Goal: Task Accomplishment & Management: Use online tool/utility

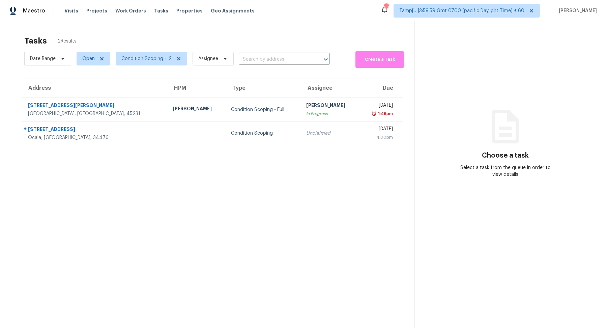
click at [241, 181] on section "Tasks 2 Results Date Range Open Condition Scoping + 2 Assignee ​ Create a Task …" at bounding box center [212, 190] width 403 height 317
click at [154, 64] on span "Condition Scoping + 2" at bounding box center [151, 58] width 71 height 13
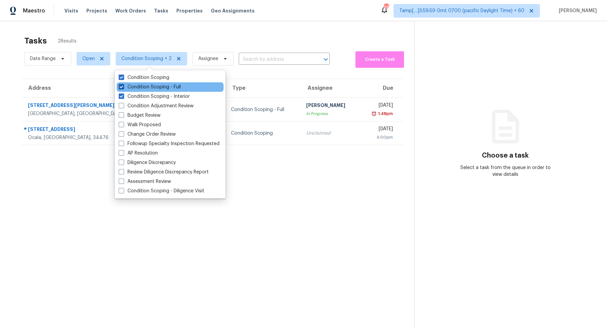
click at [161, 90] on label "Condition Scoping - Full" at bounding box center [150, 87] width 62 height 7
click at [123, 88] on input "Condition Scoping - Full" at bounding box center [121, 86] width 4 height 4
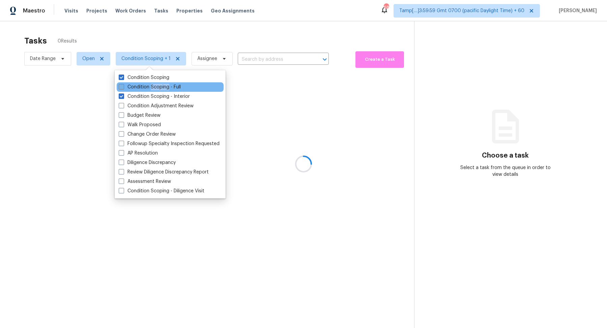
click at [161, 90] on label "Condition Scoping - Full" at bounding box center [150, 87] width 62 height 7
click at [123, 88] on input "Condition Scoping - Full" at bounding box center [121, 86] width 4 height 4
checkbox input "true"
click at [256, 16] on div at bounding box center [303, 164] width 607 height 328
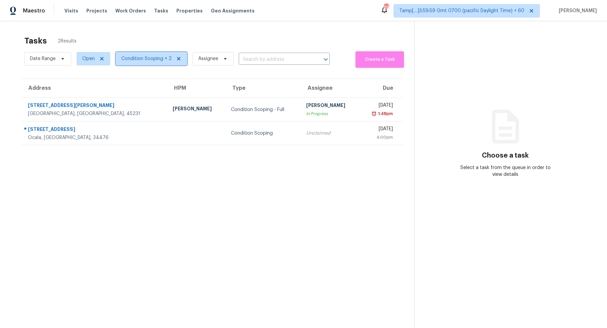
click at [153, 53] on span "Condition Scoping + 2" at bounding box center [151, 58] width 71 height 13
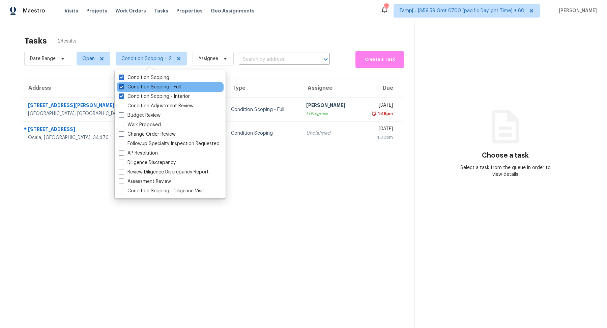
click at [159, 86] on label "Condition Scoping - Full" at bounding box center [150, 87] width 62 height 7
click at [123, 86] on input "Condition Scoping - Full" at bounding box center [121, 86] width 4 height 4
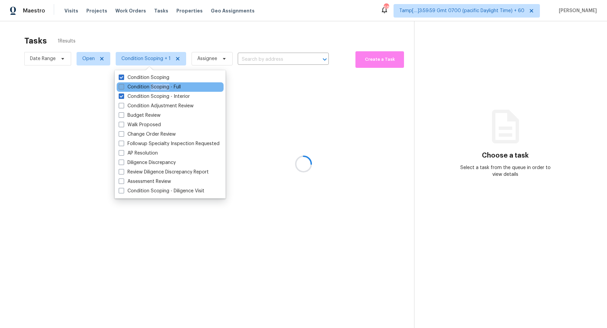
click at [159, 86] on label "Condition Scoping - Full" at bounding box center [150, 87] width 62 height 7
click at [123, 86] on input "Condition Scoping - Full" at bounding box center [121, 86] width 4 height 4
checkbox input "true"
click at [211, 41] on div at bounding box center [303, 164] width 607 height 328
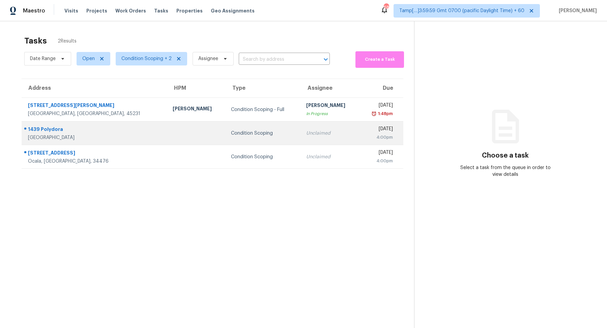
click at [231, 126] on td "Condition Scoping" at bounding box center [262, 133] width 75 height 24
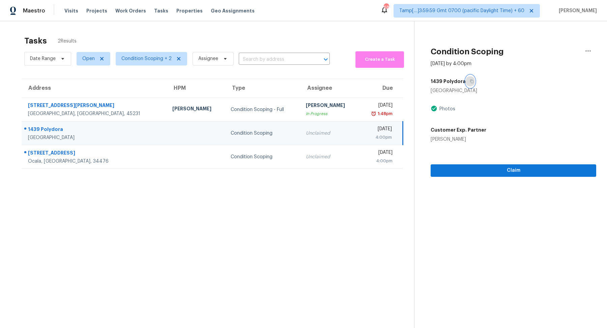
click at [466, 81] on button "button" at bounding box center [469, 81] width 9 height 12
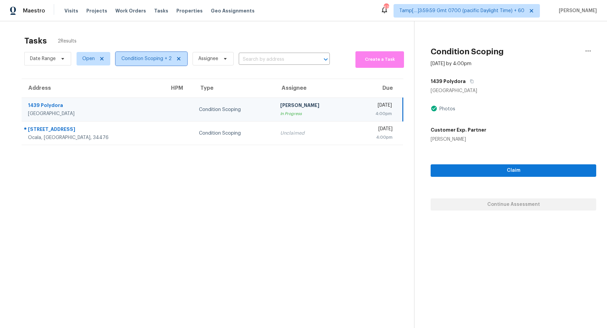
click at [153, 64] on span "Condition Scoping + 2" at bounding box center [151, 58] width 71 height 13
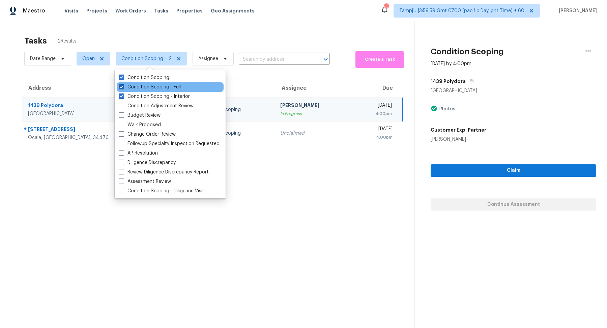
click at [159, 87] on label "Condition Scoping - Full" at bounding box center [150, 87] width 62 height 7
click at [123, 87] on input "Condition Scoping - Full" at bounding box center [121, 86] width 4 height 4
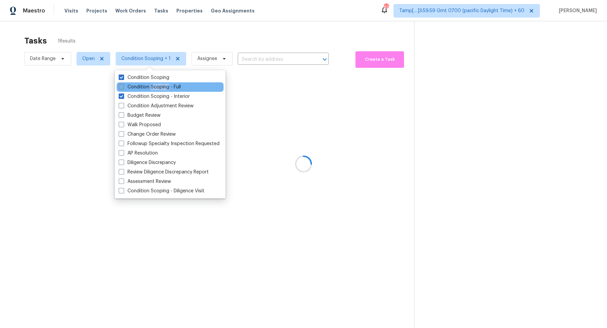
click at [159, 87] on label "Condition Scoping - Full" at bounding box center [150, 87] width 62 height 7
click at [123, 87] on input "Condition Scoping - Full" at bounding box center [121, 86] width 4 height 4
checkbox input "true"
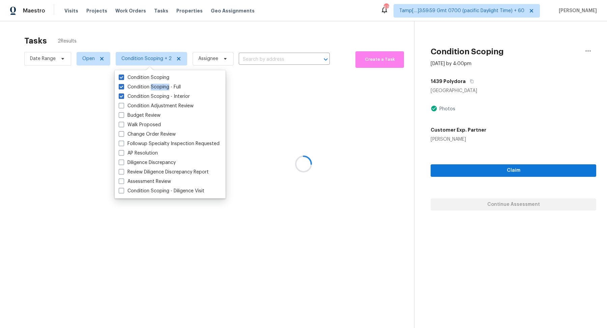
click at [283, 26] on div at bounding box center [303, 164] width 607 height 328
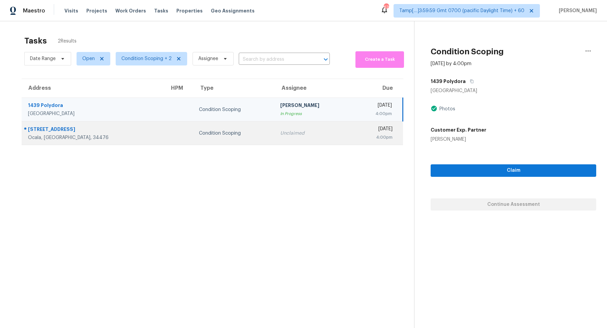
click at [224, 140] on td "Condition Scoping" at bounding box center [233, 133] width 81 height 24
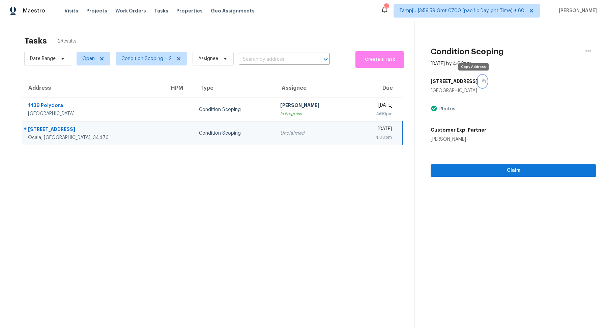
click at [478, 81] on button "button" at bounding box center [482, 81] width 9 height 12
